Goal: Navigation & Orientation: Find specific page/section

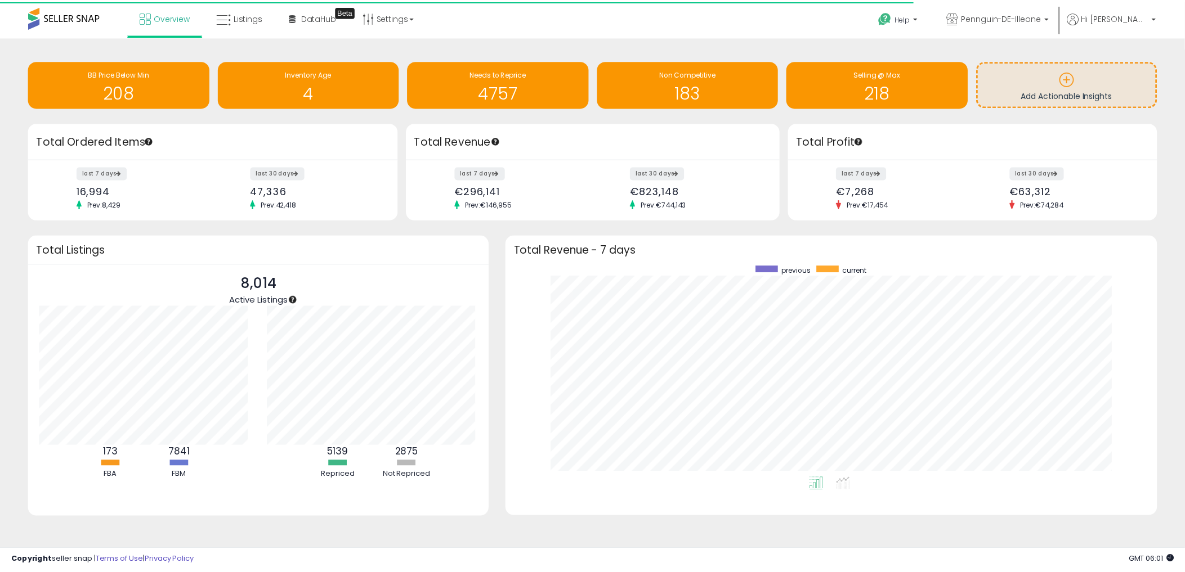
scroll to position [562589, 562173]
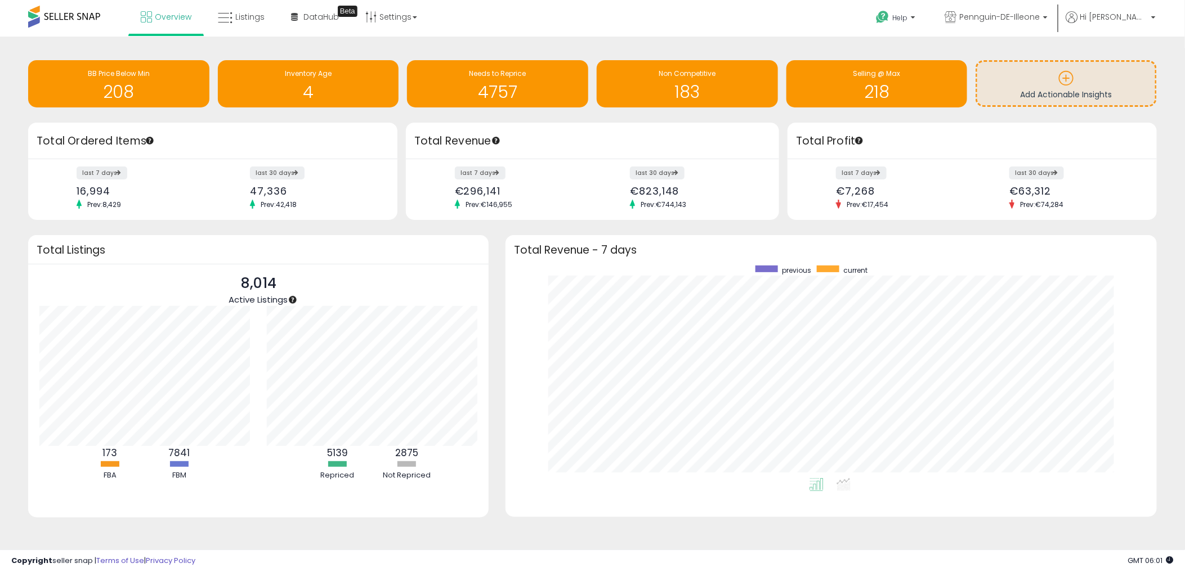
click at [503, 424] on div "Retrieving overview data.. Total Revenue - 7 days previous current" at bounding box center [831, 383] width 668 height 296
click at [257, 12] on span "Listings" at bounding box center [249, 16] width 29 height 11
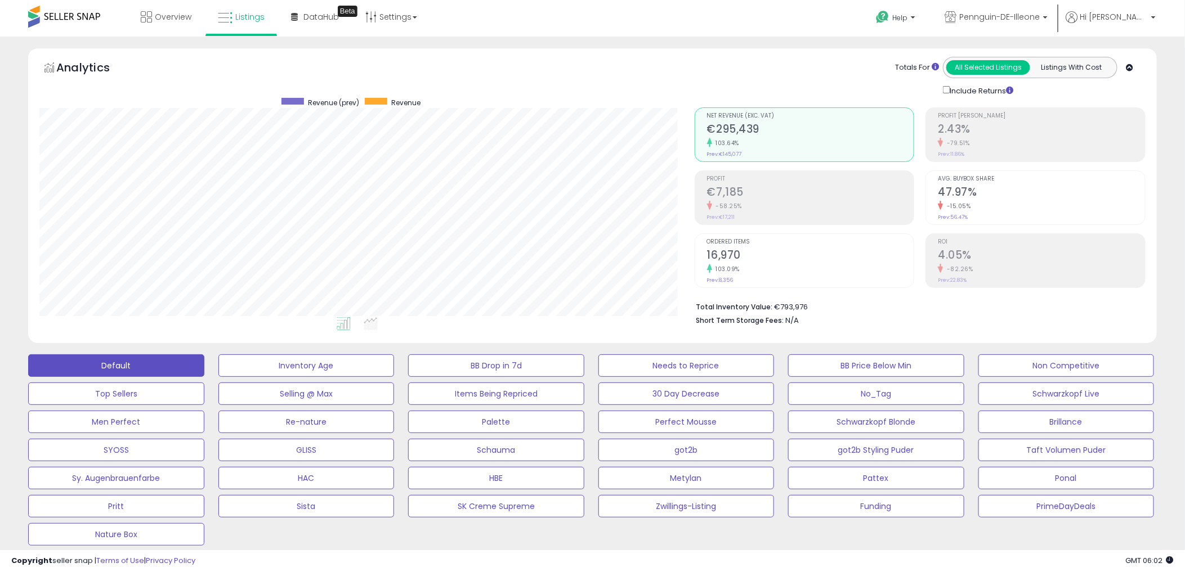
click at [633, 106] on div "Revenue (prev) Revenue" at bounding box center [395, 103] width 566 height 10
click at [477, 59] on div "Analytics Totals For All Selected Listings Listings With Cost Include Returns" at bounding box center [592, 76] width 1106 height 39
click at [172, 12] on span "Overview" at bounding box center [173, 16] width 37 height 11
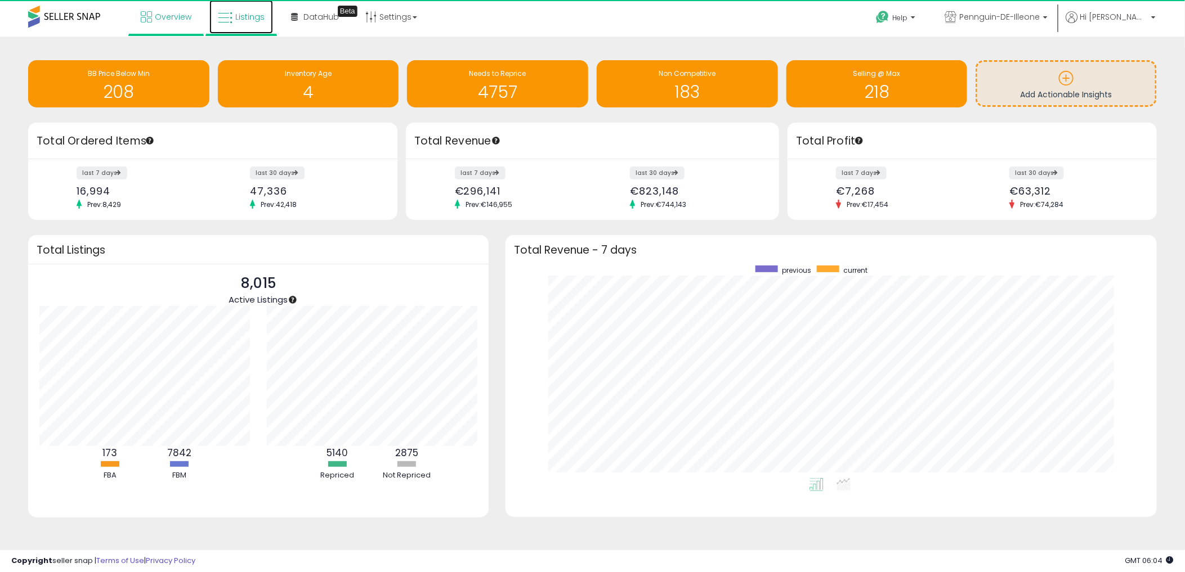
click at [243, 17] on span "Listings" at bounding box center [249, 16] width 29 height 11
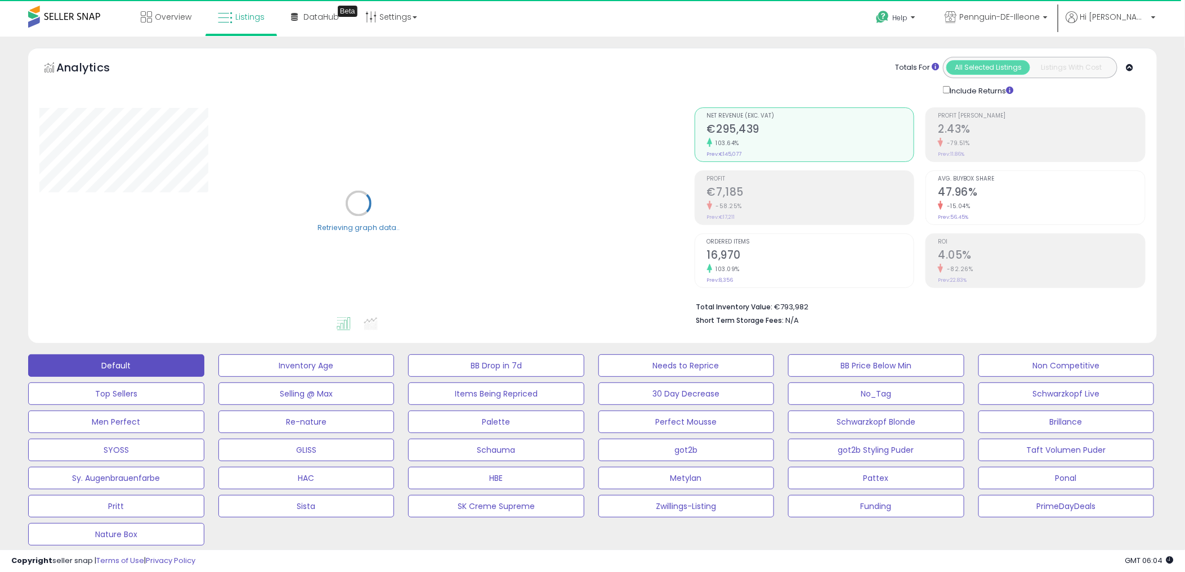
click at [669, 70] on div "Analytics Totals For All Selected Listings Listings With Cost Include Returns" at bounding box center [592, 76] width 1106 height 39
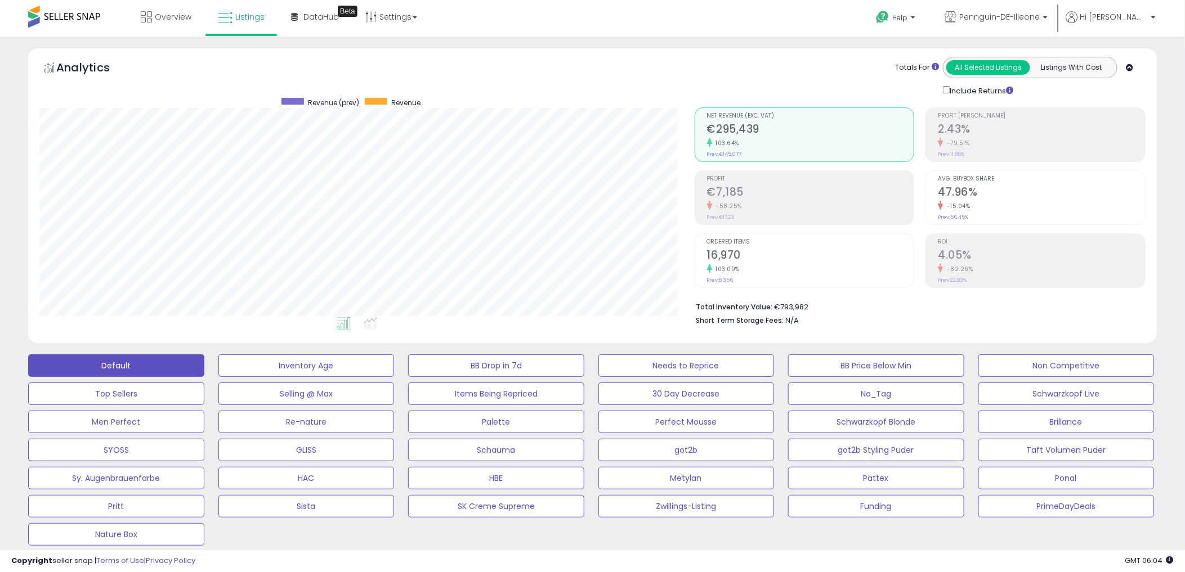
click at [610, 60] on div "Analytics Totals For All Selected Listings Listings With Cost Include Returns" at bounding box center [592, 76] width 1106 height 39
click at [548, 62] on div "Analytics Totals For All Selected Listings Listings With Cost Include Returns" at bounding box center [592, 76] width 1106 height 39
click at [542, 56] on div "Analytics Totals For All Selected Listings Listings With Cost Include Returns" at bounding box center [592, 195] width 1128 height 295
drag, startPoint x: 542, startPoint y: 56, endPoint x: 467, endPoint y: 39, distance: 76.7
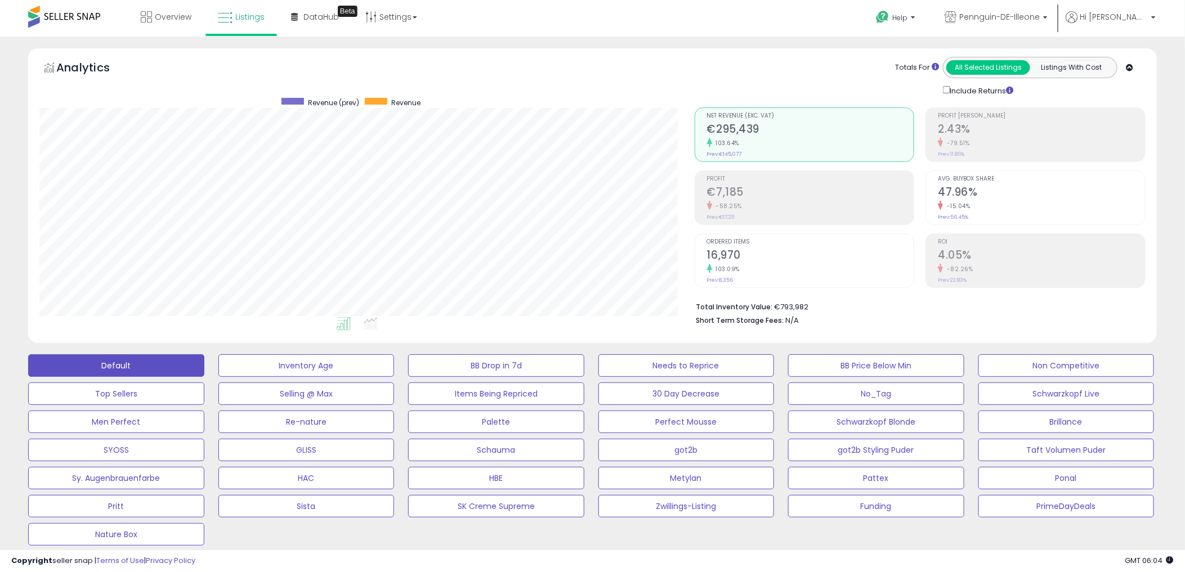
click at [497, 60] on div "Analytics Totals For All Selected Listings Listings With Cost Include Returns" at bounding box center [592, 76] width 1106 height 39
click at [485, 70] on div "Analytics Totals For All Selected Listings Listings With Cost Include Returns" at bounding box center [592, 76] width 1106 height 39
click at [777, 66] on div "Totals For All Selected Listings Listings With Cost Include Returns" at bounding box center [915, 76] width 443 height 39
click at [598, 80] on div "Analytics Totals For All Selected Listings Listings With Cost Include Returns" at bounding box center [592, 76] width 1106 height 39
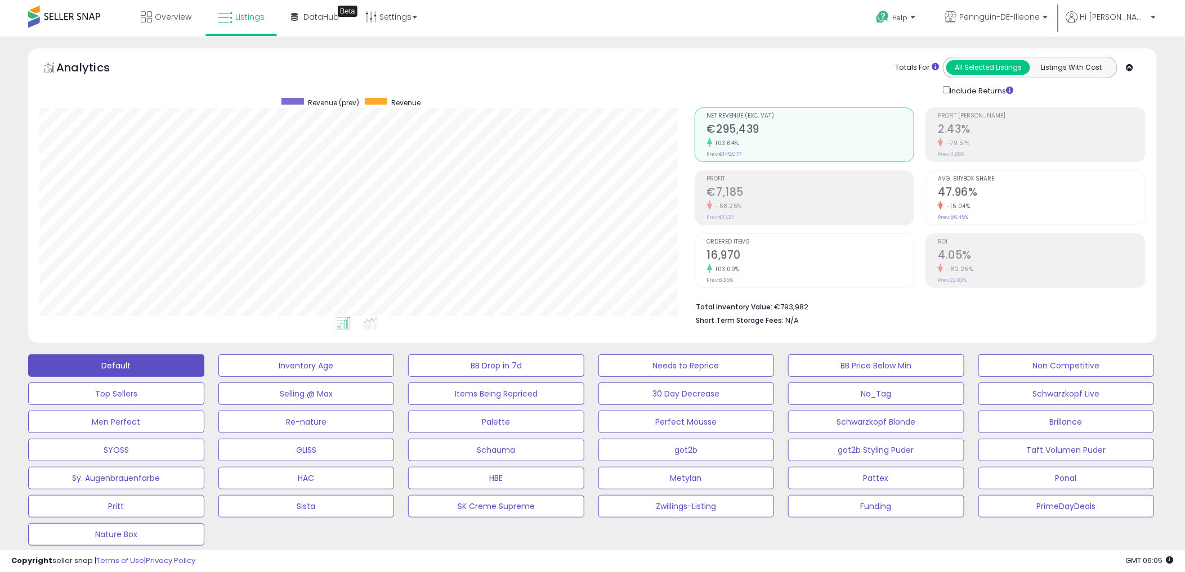
drag, startPoint x: 485, startPoint y: 100, endPoint x: 479, endPoint y: 100, distance: 5.7
click at [485, 100] on div "Revenue (prev) Revenue" at bounding box center [395, 103] width 566 height 10
